Goal: Task Accomplishment & Management: Use online tool/utility

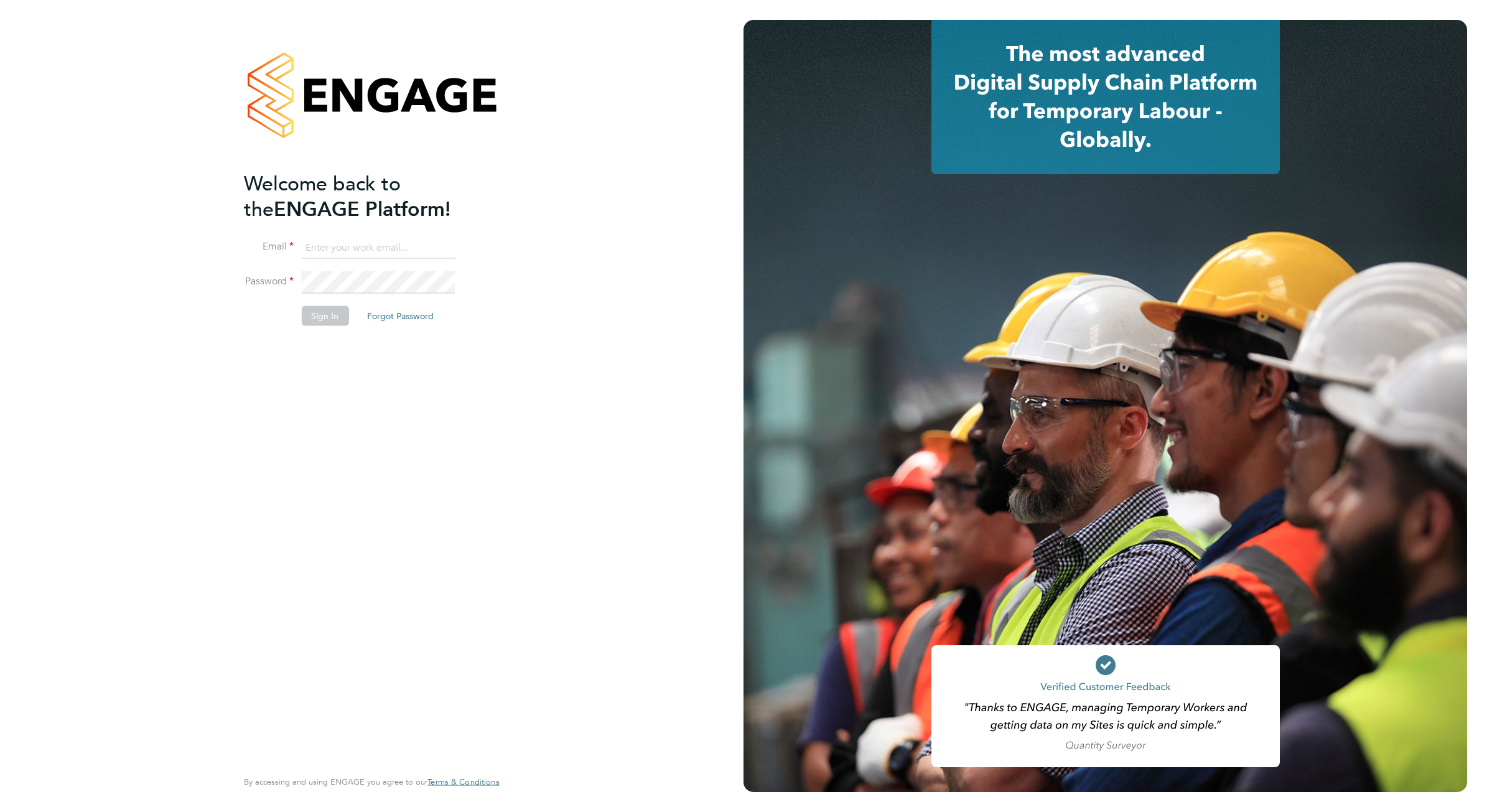
type input "[PERSON_NAME][EMAIL_ADDRESS][PERSON_NAME][DOMAIN_NAME]"
click at [323, 313] on button "Sign In" at bounding box center [324, 316] width 47 height 20
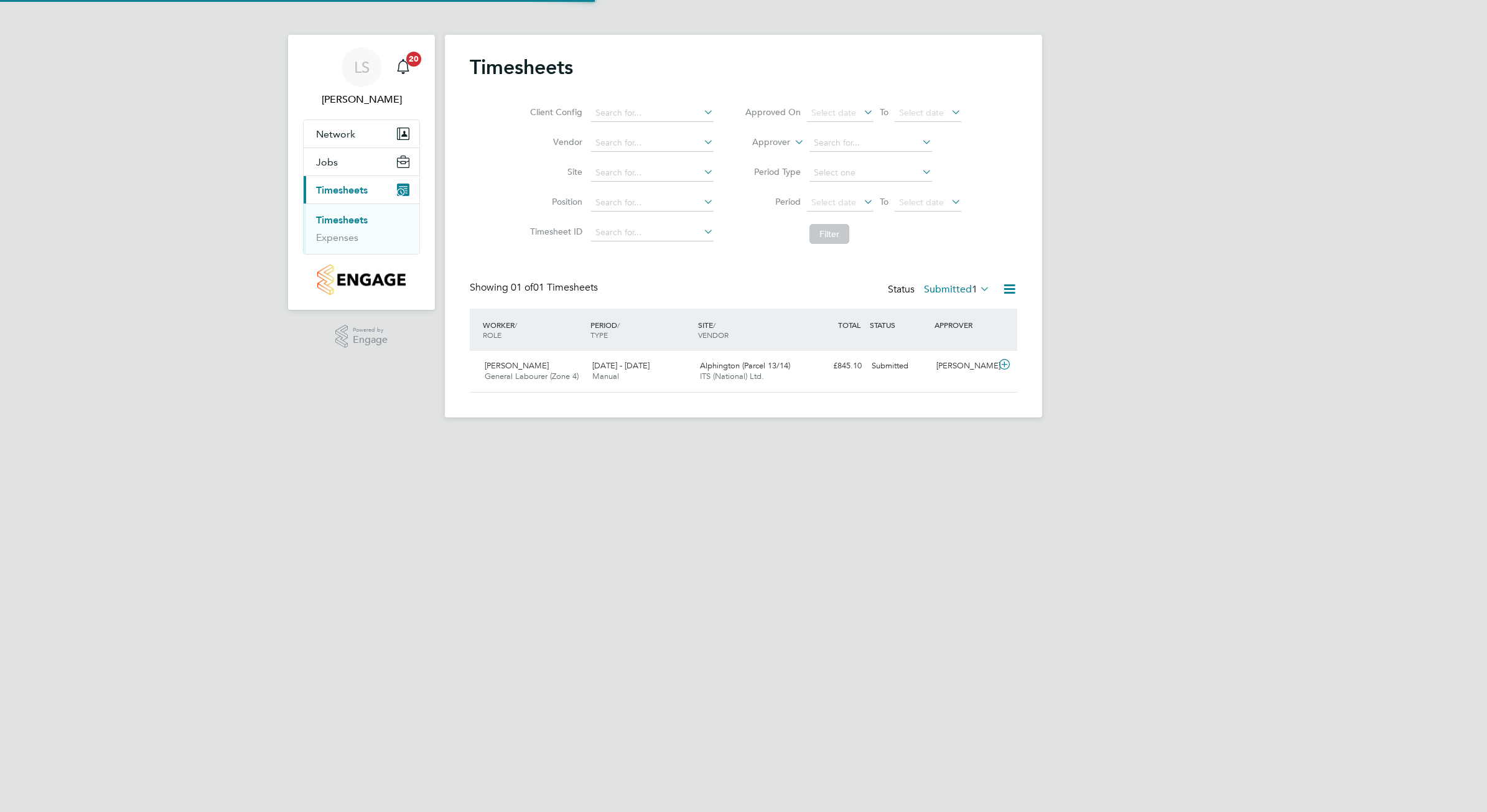
scroll to position [31, 107]
click at [618, 371] on div "22 - 28 Sep 2025 Manual" at bounding box center [641, 371] width 107 height 31
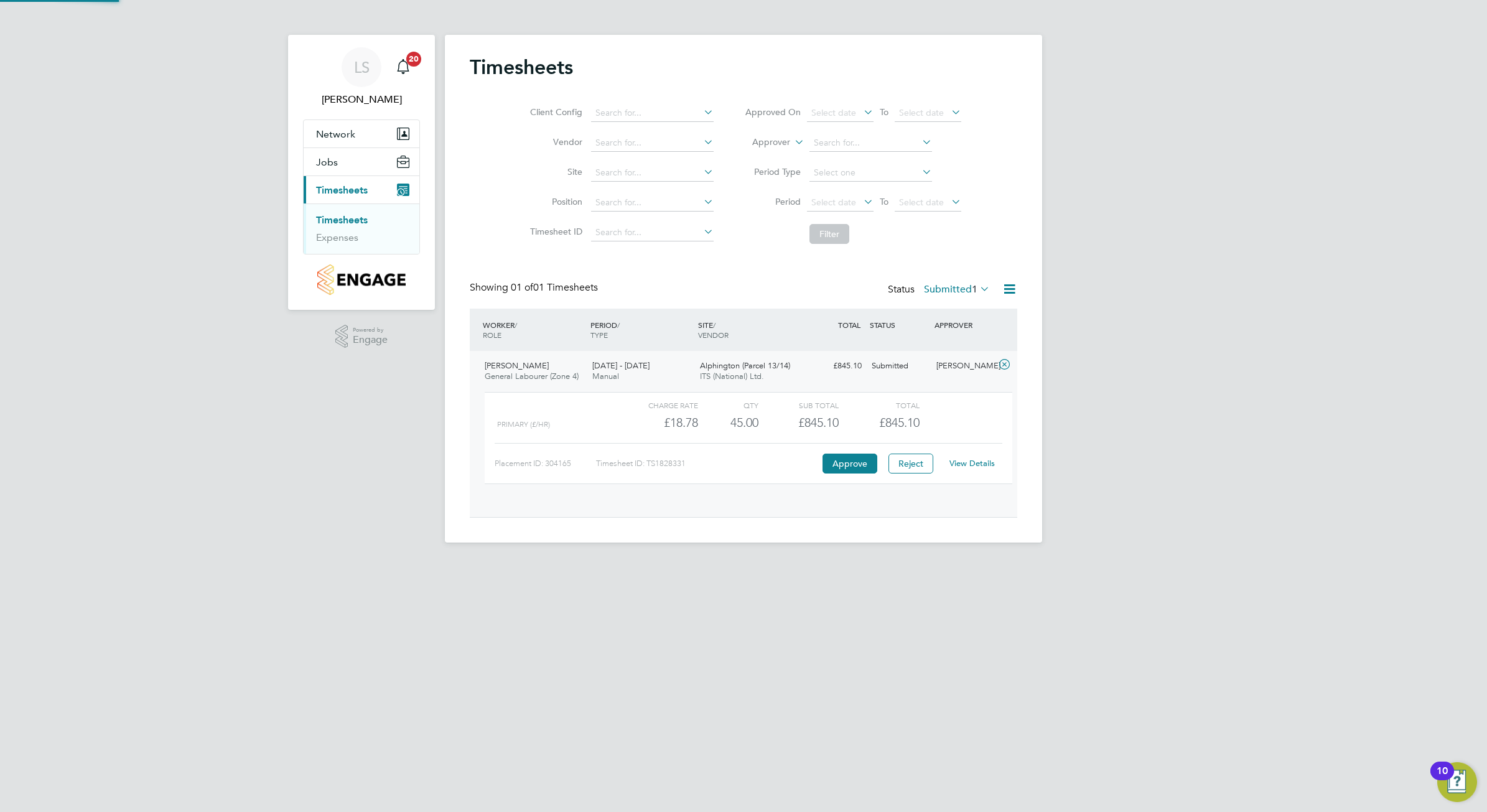
scroll to position [21, 121]
click at [837, 462] on button "Approve" at bounding box center [850, 462] width 55 height 20
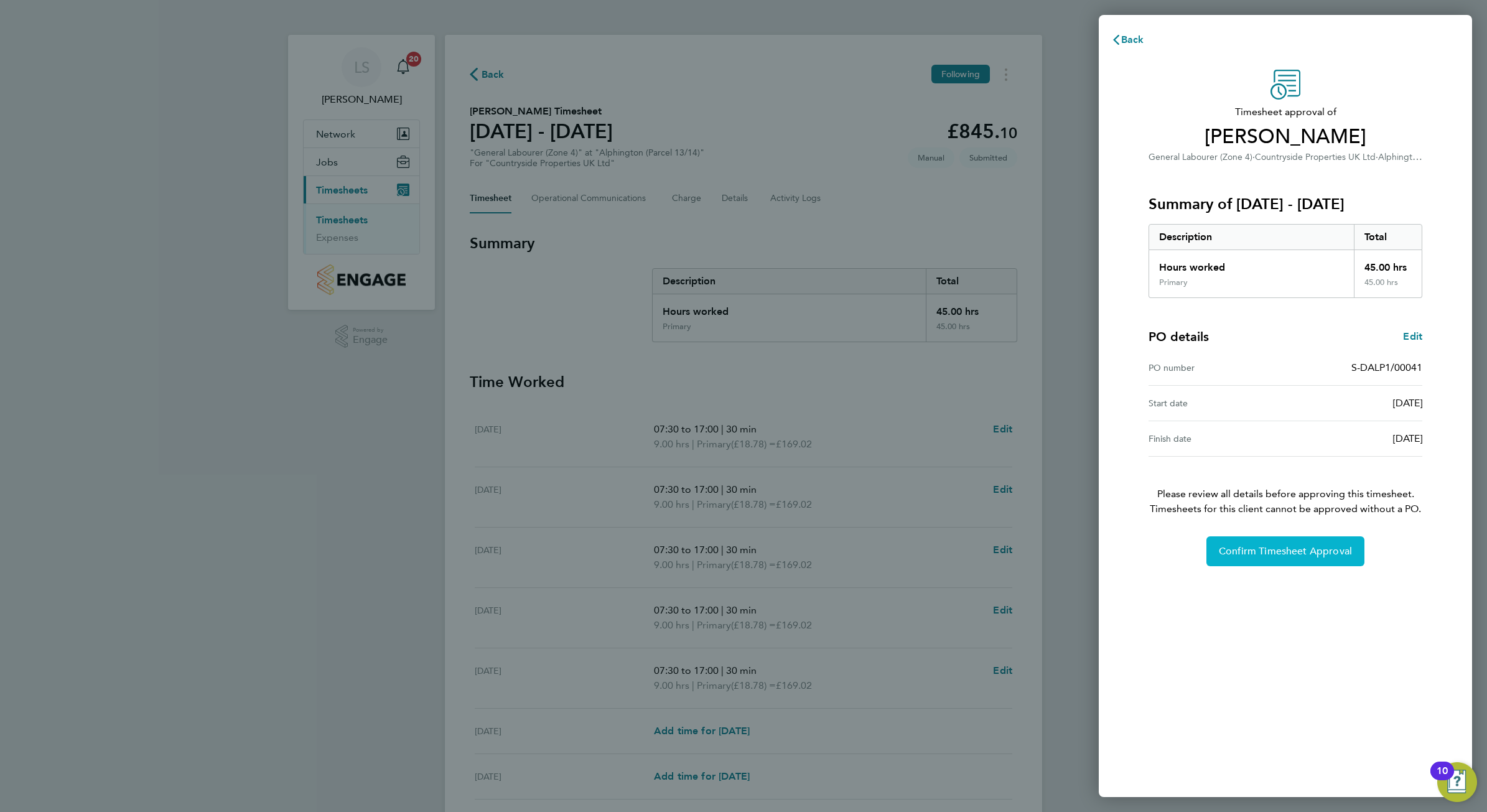
click at [1270, 554] on span "Confirm Timesheet Approval" at bounding box center [1285, 551] width 133 height 12
